Goal: Transaction & Acquisition: Purchase product/service

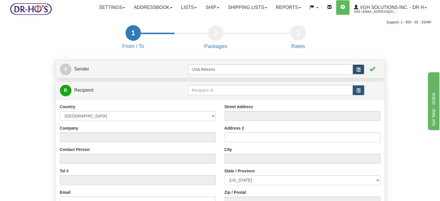
click at [358, 74] on button "button" at bounding box center [359, 70] width 12 height 10
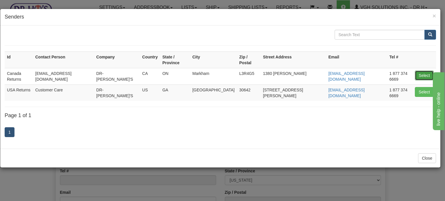
click at [415, 71] on button "Select" at bounding box center [424, 76] width 19 height 10
type input "Canada Returns"
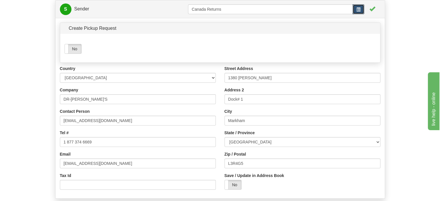
scroll to position [58, 0]
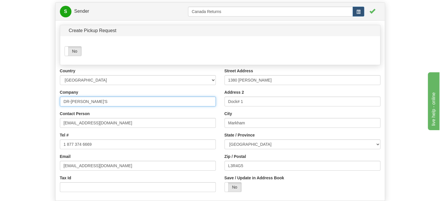
drag, startPoint x: 98, startPoint y: 111, endPoint x: 9, endPoint y: 113, distance: 89.2
click at [23, 113] on form "1 From / To 2 Packages 3 Int Opt 4 Rates S Sender" at bounding box center [220, 120] width 423 height 306
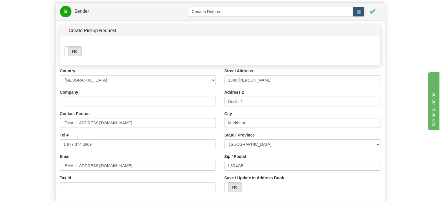
drag, startPoint x: 113, startPoint y: 131, endPoint x: 28, endPoint y: 135, distance: 84.9
click at [50, 134] on form "1 From / To 2 Packages 3 Int Opt 4 Rates S Sender" at bounding box center [220, 120] width 423 height 306
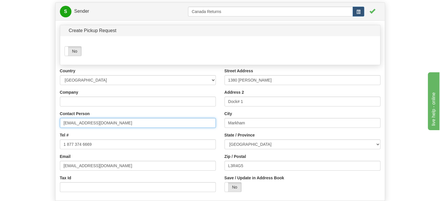
drag, startPoint x: 118, startPoint y: 137, endPoint x: 34, endPoint y: 137, distance: 83.9
click at [35, 137] on form "1 From / To 2 Packages 3 Int Opt 4 Rates S Sender" at bounding box center [220, 120] width 423 height 306
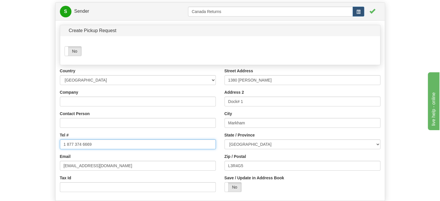
drag, startPoint x: 110, startPoint y: 162, endPoint x: 40, endPoint y: 158, distance: 70.1
click at [45, 159] on form "1 From / To 2 Packages 3 Int Opt 4 Rates S Sender" at bounding box center [220, 120] width 423 height 306
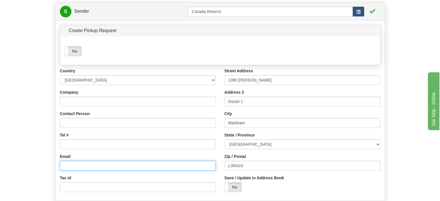
drag, startPoint x: 117, startPoint y: 176, endPoint x: 39, endPoint y: 176, distance: 77.3
click at [48, 176] on form "1 From / To 2 Packages 3 Int Opt 4 Rates S Sender" at bounding box center [220, 120] width 423 height 306
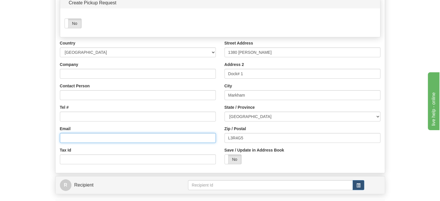
scroll to position [0, 0]
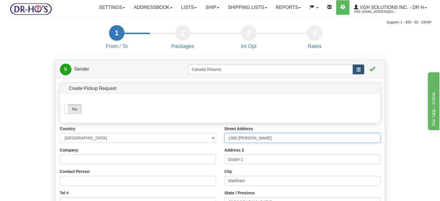
drag, startPoint x: 264, startPoint y: 154, endPoint x: 164, endPoint y: 153, distance: 99.6
click at [181, 153] on div "Country [GEOGRAPHIC_DATA] [GEOGRAPHIC_DATA] [GEOGRAPHIC_DATA] [GEOGRAPHIC_DATA]…" at bounding box center [220, 190] width 329 height 129
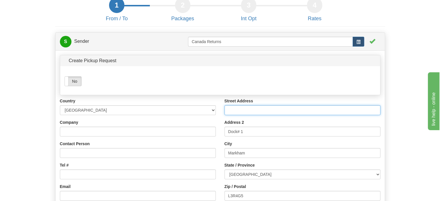
scroll to position [29, 0]
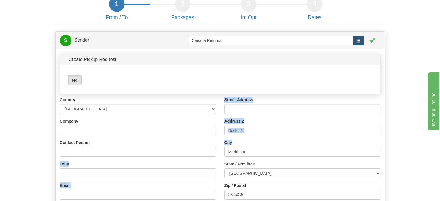
drag, startPoint x: 266, startPoint y: 157, endPoint x: 182, endPoint y: 150, distance: 84.0
click at [185, 150] on div "Country [GEOGRAPHIC_DATA] [GEOGRAPHIC_DATA] [GEOGRAPHIC_DATA] [GEOGRAPHIC_DATA]…" at bounding box center [220, 161] width 329 height 129
click at [248, 153] on div "Street Address Address 2 Dock# 1 City [GEOGRAPHIC_DATA] State / Province [GEOGR…" at bounding box center [302, 161] width 165 height 129
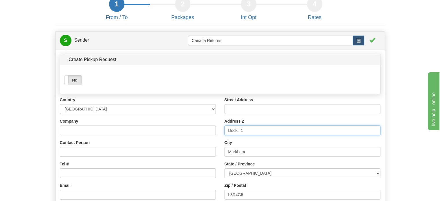
drag, startPoint x: 249, startPoint y: 144, endPoint x: 187, endPoint y: 147, distance: 62.3
click at [190, 147] on div "Country [GEOGRAPHIC_DATA] [GEOGRAPHIC_DATA] [GEOGRAPHIC_DATA] [GEOGRAPHIC_DATA]…" at bounding box center [220, 161] width 329 height 129
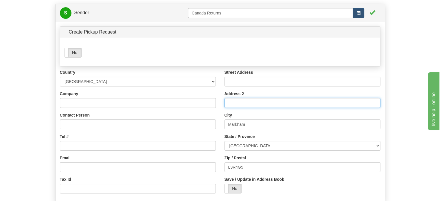
scroll to position [58, 0]
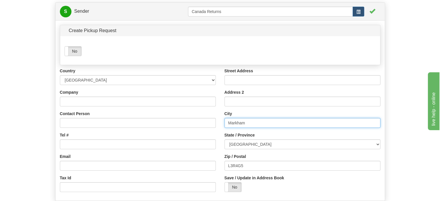
drag, startPoint x: 240, startPoint y: 143, endPoint x: 205, endPoint y: 144, distance: 35.3
click at [215, 144] on div "Country [GEOGRAPHIC_DATA] [GEOGRAPHIC_DATA] [GEOGRAPHIC_DATA] [GEOGRAPHIC_DATA]…" at bounding box center [220, 132] width 329 height 129
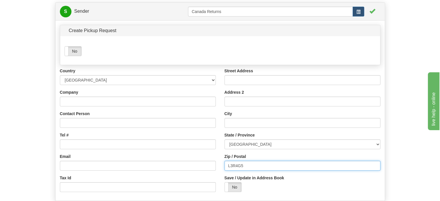
drag, startPoint x: 260, startPoint y: 177, endPoint x: 182, endPoint y: 177, distance: 77.9
click at [231, 171] on input "L3R4G5" at bounding box center [303, 166] width 156 height 10
type input "L"
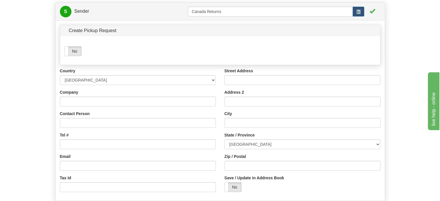
click at [100, 120] on div "Country [GEOGRAPHIC_DATA] [GEOGRAPHIC_DATA] [GEOGRAPHIC_DATA] [GEOGRAPHIC_DATA]…" at bounding box center [138, 132] width 165 height 129
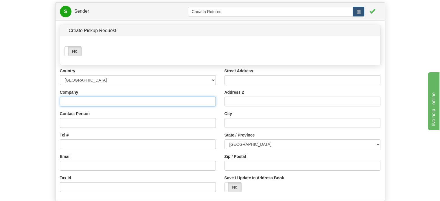
click at [99, 107] on input "Company" at bounding box center [138, 102] width 156 height 10
paste input "[PERSON_NAME]"
type input "[PERSON_NAME]"
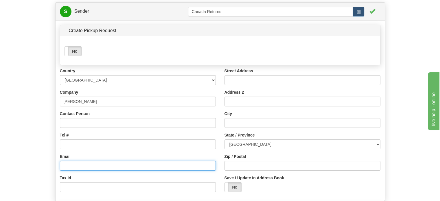
click at [92, 171] on input "Email" at bounding box center [138, 166] width 156 height 10
paste input "[EMAIL_ADDRESS][DOMAIN_NAME]"
type input "[EMAIL_ADDRESS][DOMAIN_NAME]"
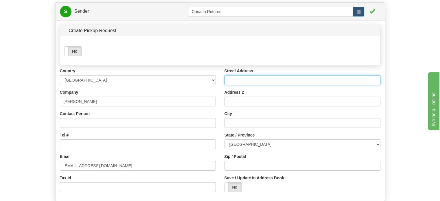
click at [262, 85] on input "Street Address" at bounding box center [303, 80] width 156 height 10
paste input "[STREET_ADDRESS]"
type input "[STREET_ADDRESS]"
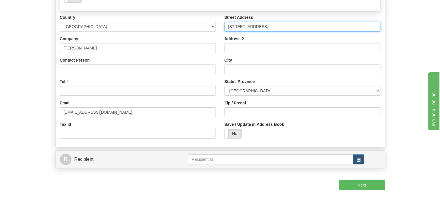
scroll to position [116, 0]
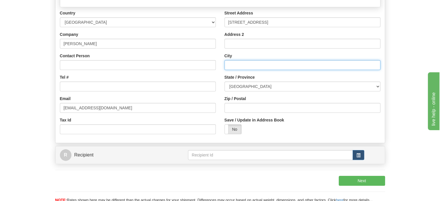
click at [239, 70] on input "City" at bounding box center [303, 65] width 156 height 10
paste input "[PERSON_NAME]"
type input "[PERSON_NAME]"
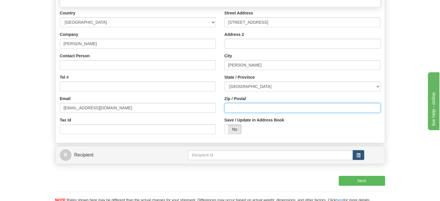
click at [241, 113] on input "Zip / Postal" at bounding box center [303, 108] width 156 height 10
paste input "L8P4R1"
type input "L8P4R1"
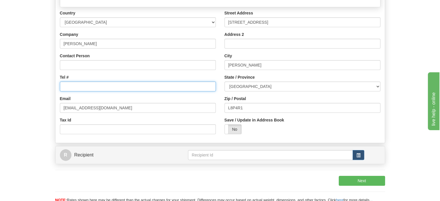
click at [90, 91] on input "Tel #" at bounding box center [138, 87] width 156 height 10
paste input "2896891250"
type input "2896891250"
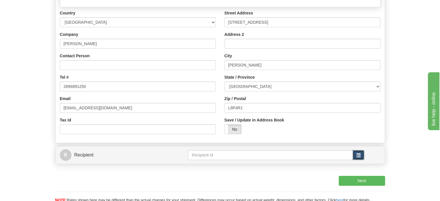
click at [358, 160] on button "button" at bounding box center [359, 155] width 12 height 10
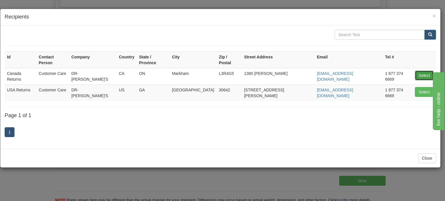
click at [424, 71] on button "Select" at bounding box center [424, 76] width 19 height 10
type input "Canada Returns"
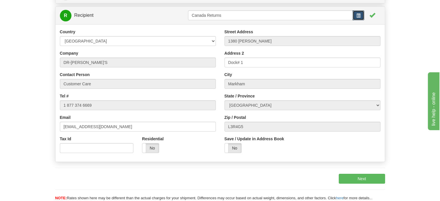
scroll to position [87, 0]
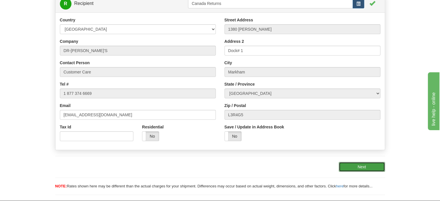
click at [356, 172] on button "Next" at bounding box center [362, 167] width 46 height 10
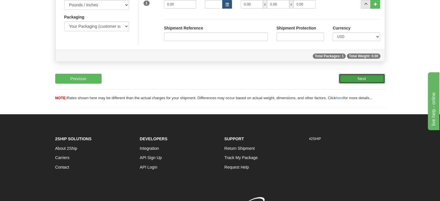
scroll to position [0, 0]
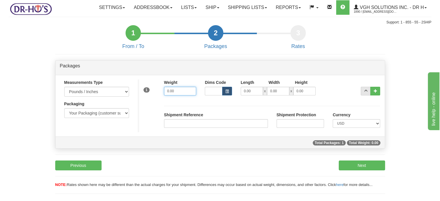
drag, startPoint x: 177, startPoint y: 104, endPoint x: 76, endPoint y: 95, distance: 101.5
click at [96, 95] on div "Measurements Type Pounds / Inches Kilograms / Centimeters Packaging Your Packag…" at bounding box center [220, 106] width 329 height 53
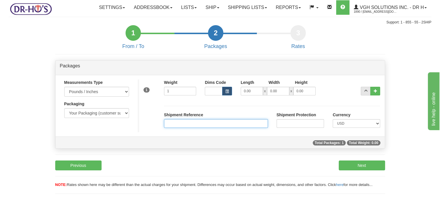
type input "1.00"
click at [207, 128] on input "Shipment Reference" at bounding box center [216, 123] width 104 height 9
paste input "1173026"
type input "1173026"
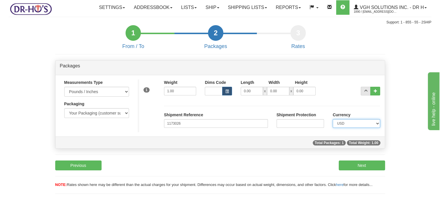
click at [362, 128] on select "CAD USD EUR ZAR [PERSON_NAME] ARN AUD AUS AWG BBD BFR BGN BHD BMD BND BRC BRL C…" at bounding box center [356, 123] width 47 height 9
select select "0"
click at [333, 128] on select "CAD USD EUR ZAR [PERSON_NAME] ARN AUD AUS AWG BBD BFR BGN BHD BMD BND BRC BRL C…" at bounding box center [356, 123] width 47 height 9
click at [371, 171] on button "Next" at bounding box center [362, 166] width 46 height 10
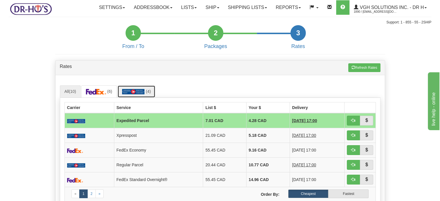
click at [139, 98] on link "(4)" at bounding box center [137, 91] width 38 height 12
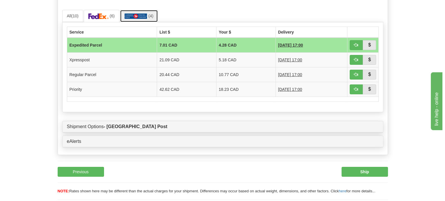
scroll to position [116, 0]
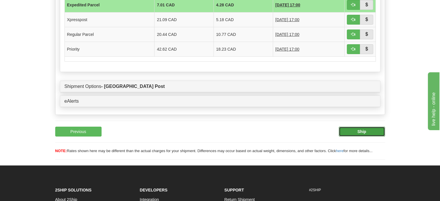
click at [360, 137] on button "Ship" at bounding box center [362, 132] width 46 height 10
type input "DOM.EP"
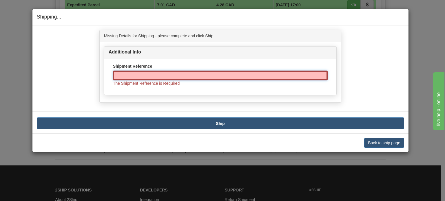
click at [146, 75] on input "Shipment Reference" at bounding box center [220, 76] width 215 height 10
paste input "1173026"
type input "1173026"
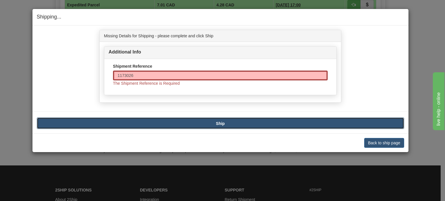
click at [211, 120] on button "Ship" at bounding box center [220, 124] width 367 height 12
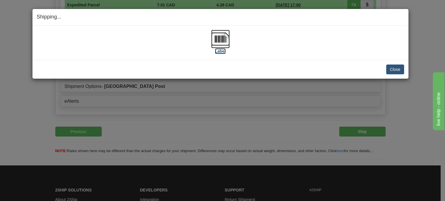
click at [221, 43] on img at bounding box center [220, 39] width 19 height 19
click at [396, 69] on button "Close" at bounding box center [395, 70] width 18 height 10
